Goal: Task Accomplishment & Management: Use online tool/utility

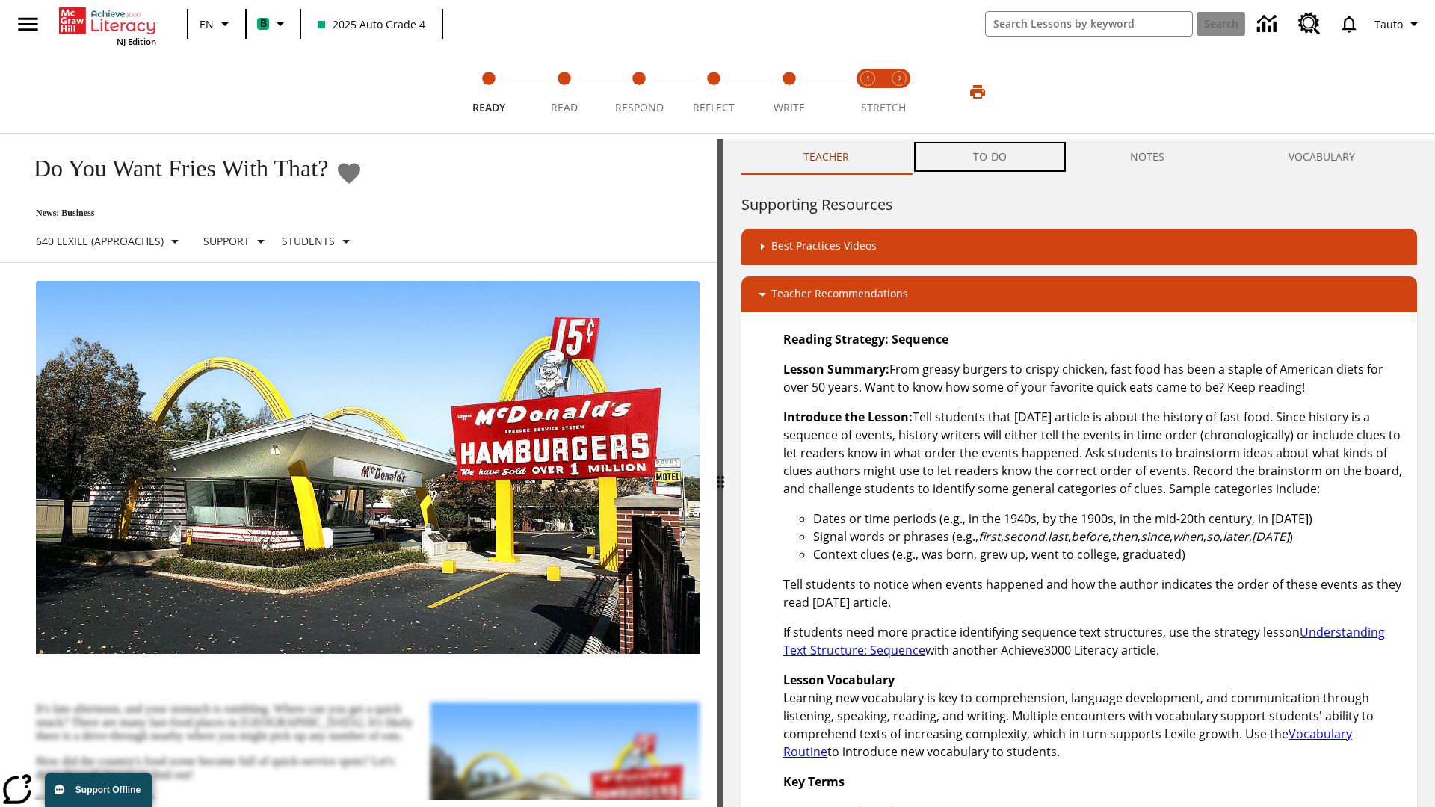
click at [990, 157] on button "TO-DO" at bounding box center [990, 157] width 158 height 36
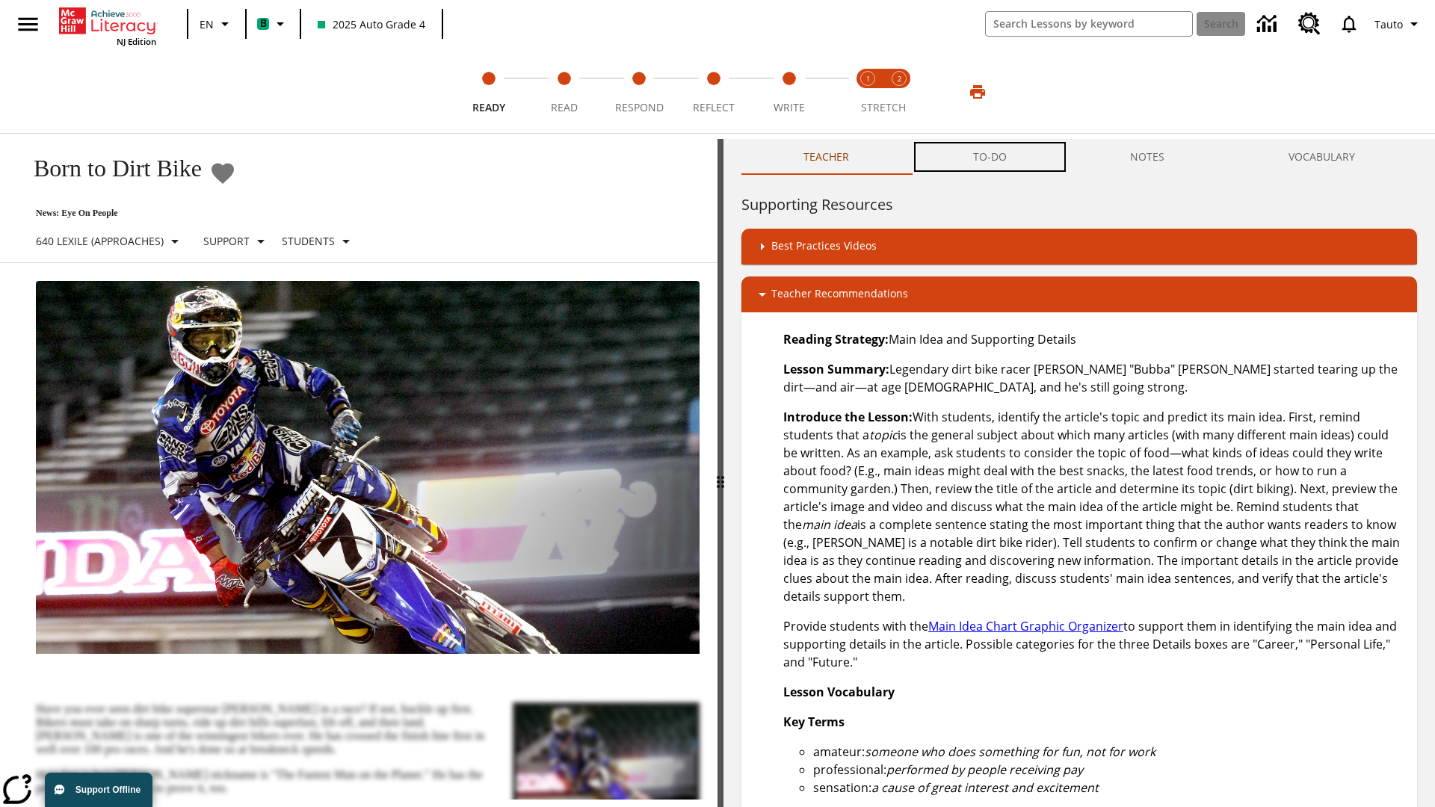
click at [990, 157] on button "TO-DO" at bounding box center [990, 157] width 158 height 36
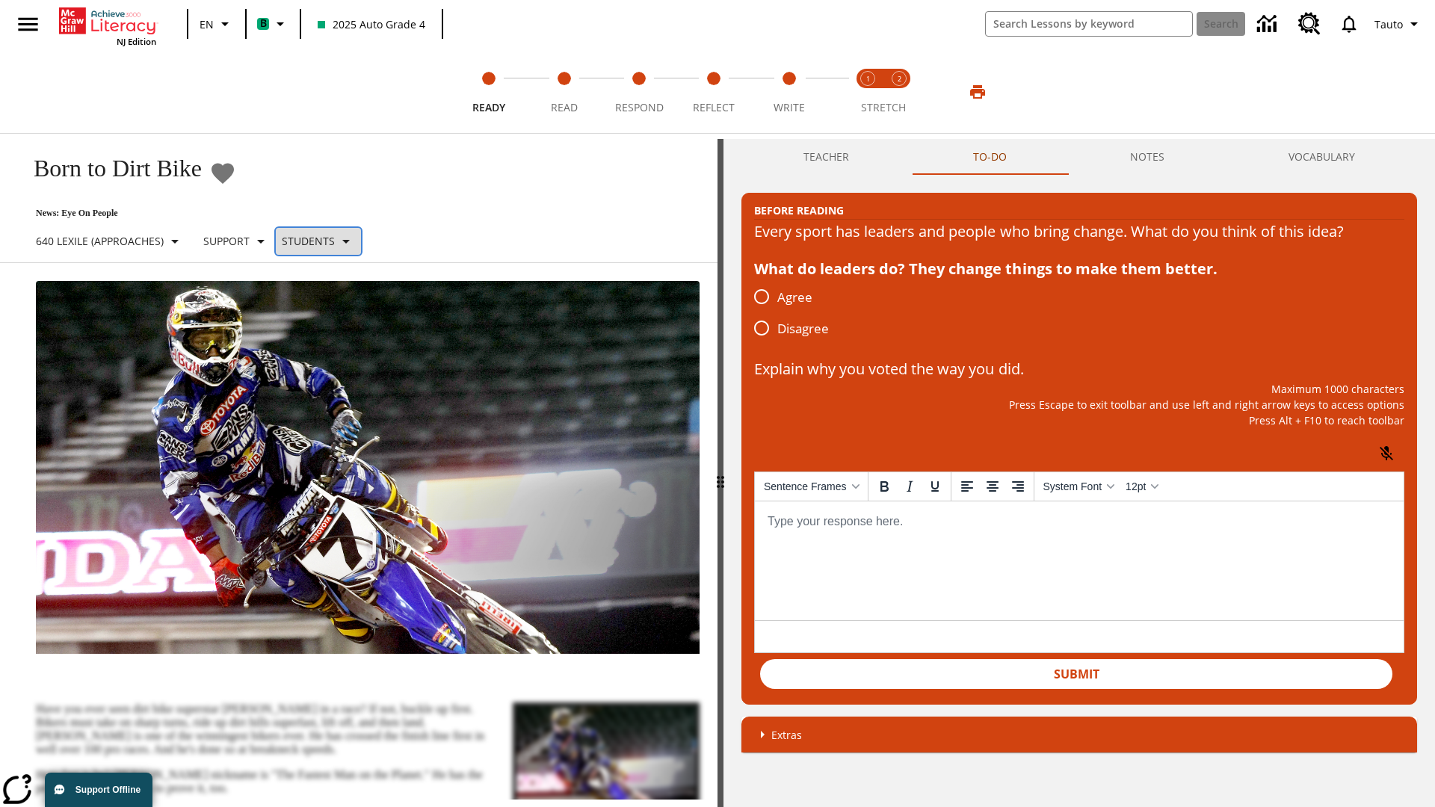
click at [332, 241] on p "Students" at bounding box center [308, 241] width 53 height 16
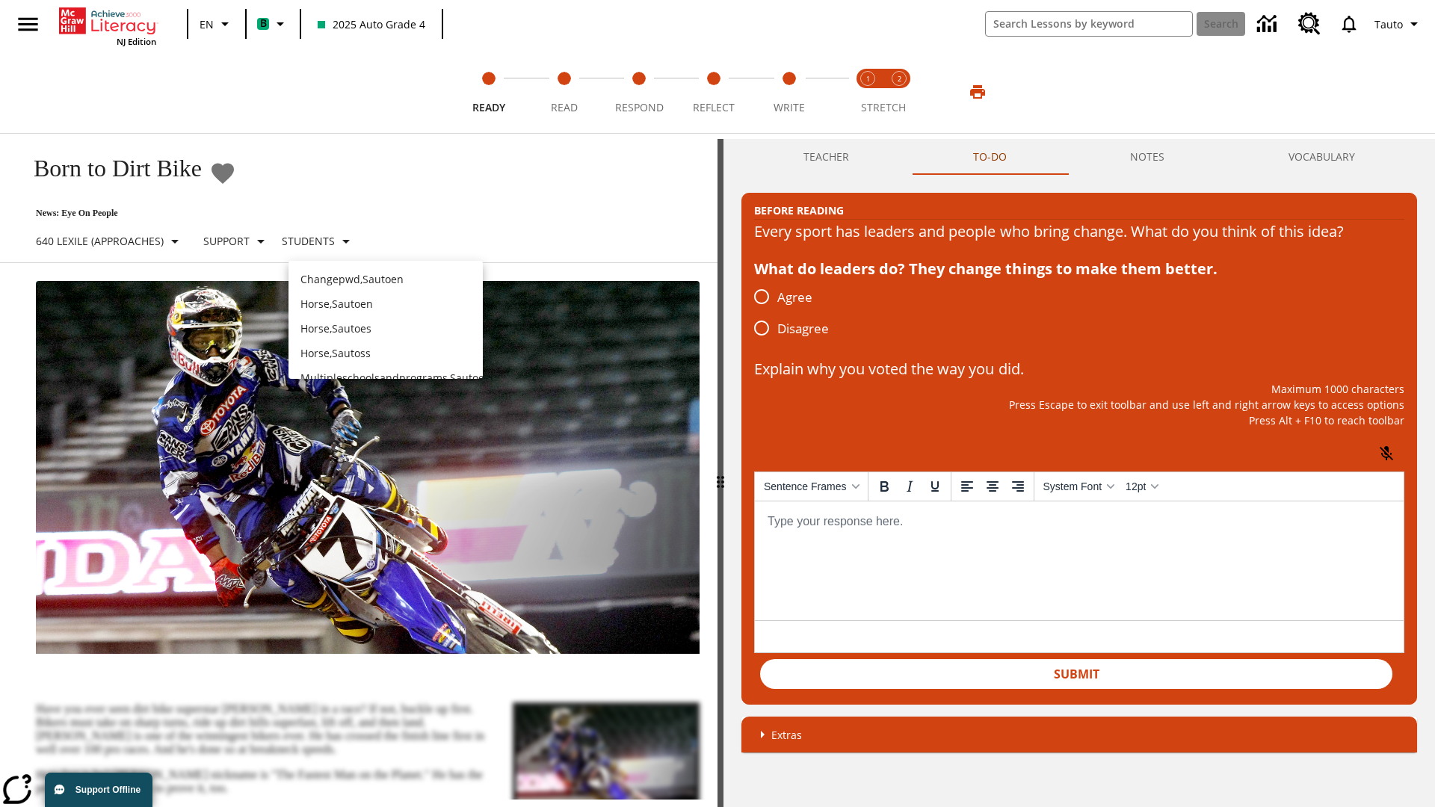
click at [386, 296] on p "Horse , Sautoen" at bounding box center [385, 304] width 170 height 16
